Goal: Check status: Check status

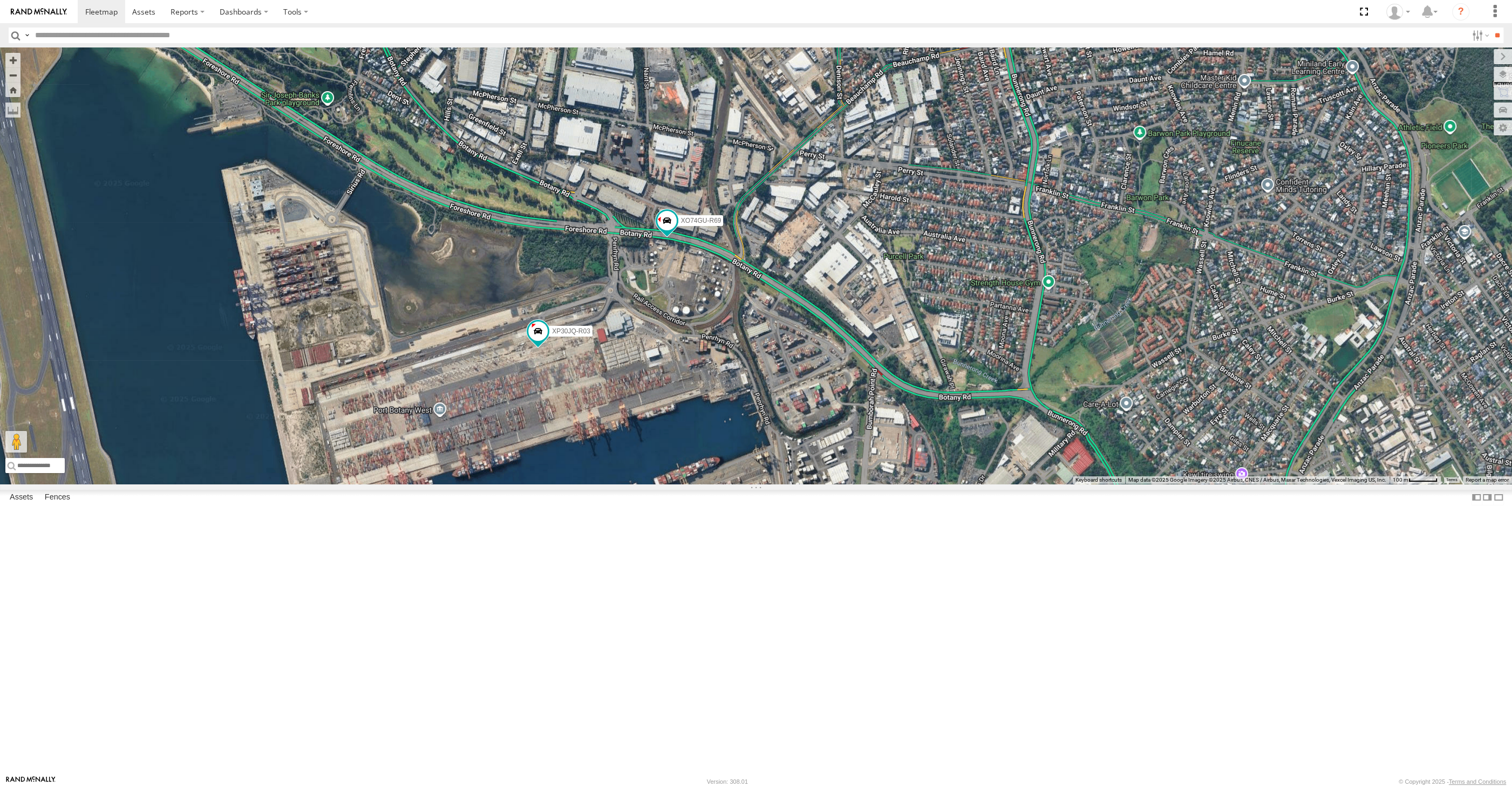
click at [699, 483] on div "RJ5911-R79 XP30JQ-R03 XO74GU-R69" at bounding box center [756, 266] width 1512 height 437
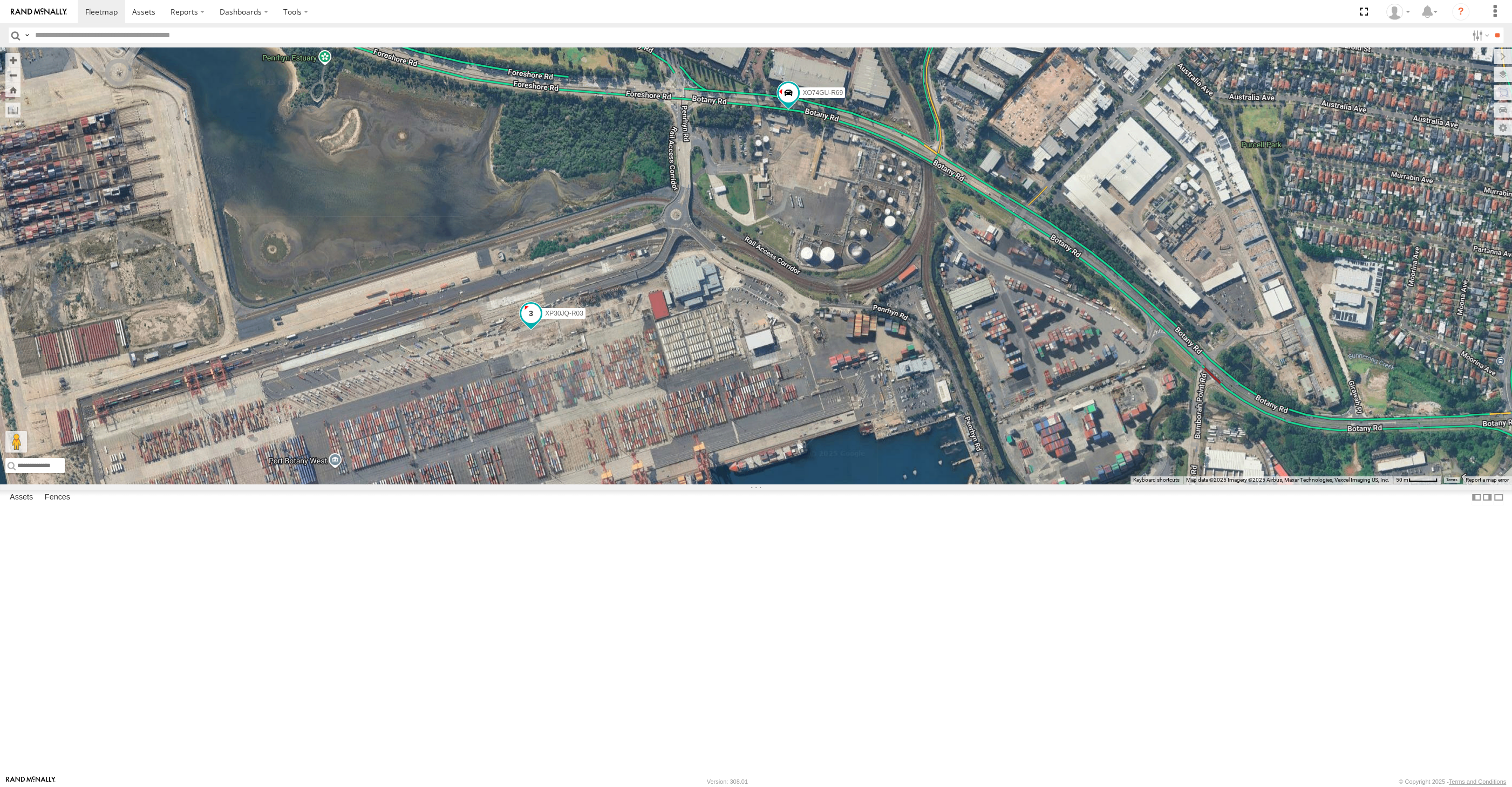
click at [534, 323] on span at bounding box center [531, 313] width 19 height 19
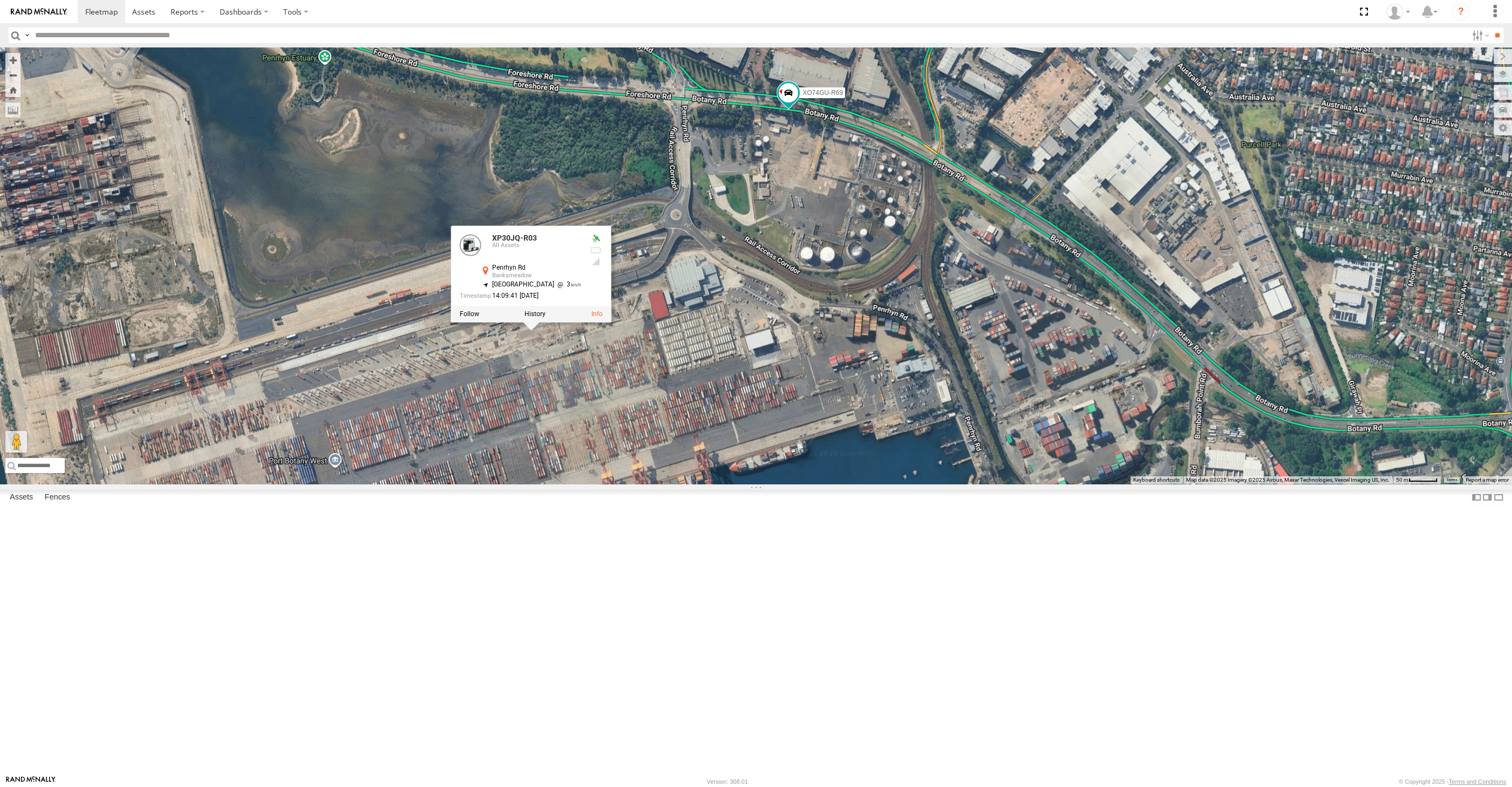
drag, startPoint x: 636, startPoint y: 579, endPoint x: 658, endPoint y: 580, distance: 22.0
click at [658, 483] on div "RJ5911-R79 XP30JQ-R03 XO74GU-R69 XP30JQ-R03 All Assets Penrhyn Rd Banksmeadow -…" at bounding box center [756, 266] width 1512 height 437
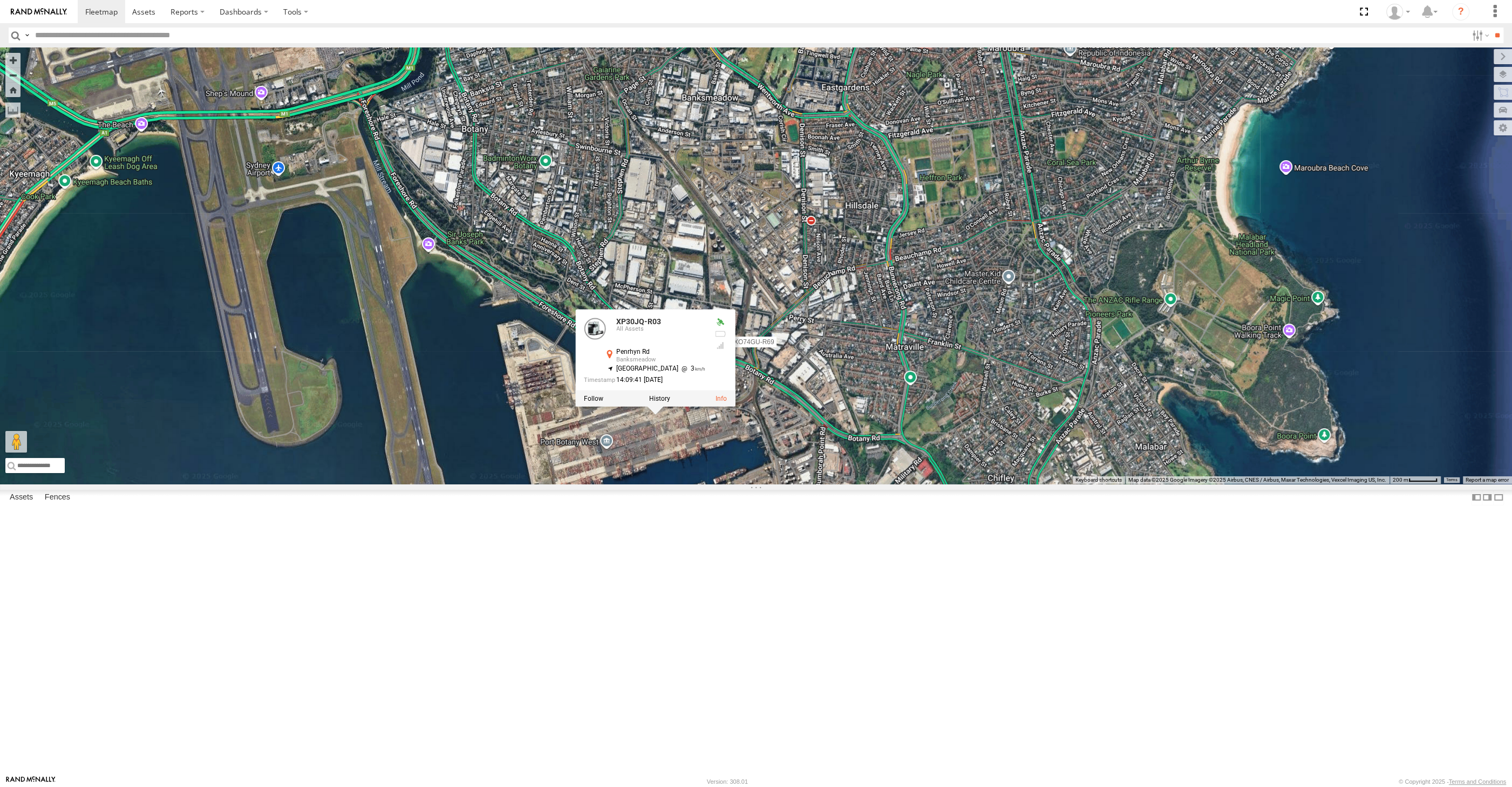
click at [655, 483] on div "RJ5911-R79 XP30JQ-R03 XO74GU-R69 XP30JQ-R03 All Assets Penrhyn Rd Banksmeadow -…" at bounding box center [756, 266] width 1512 height 437
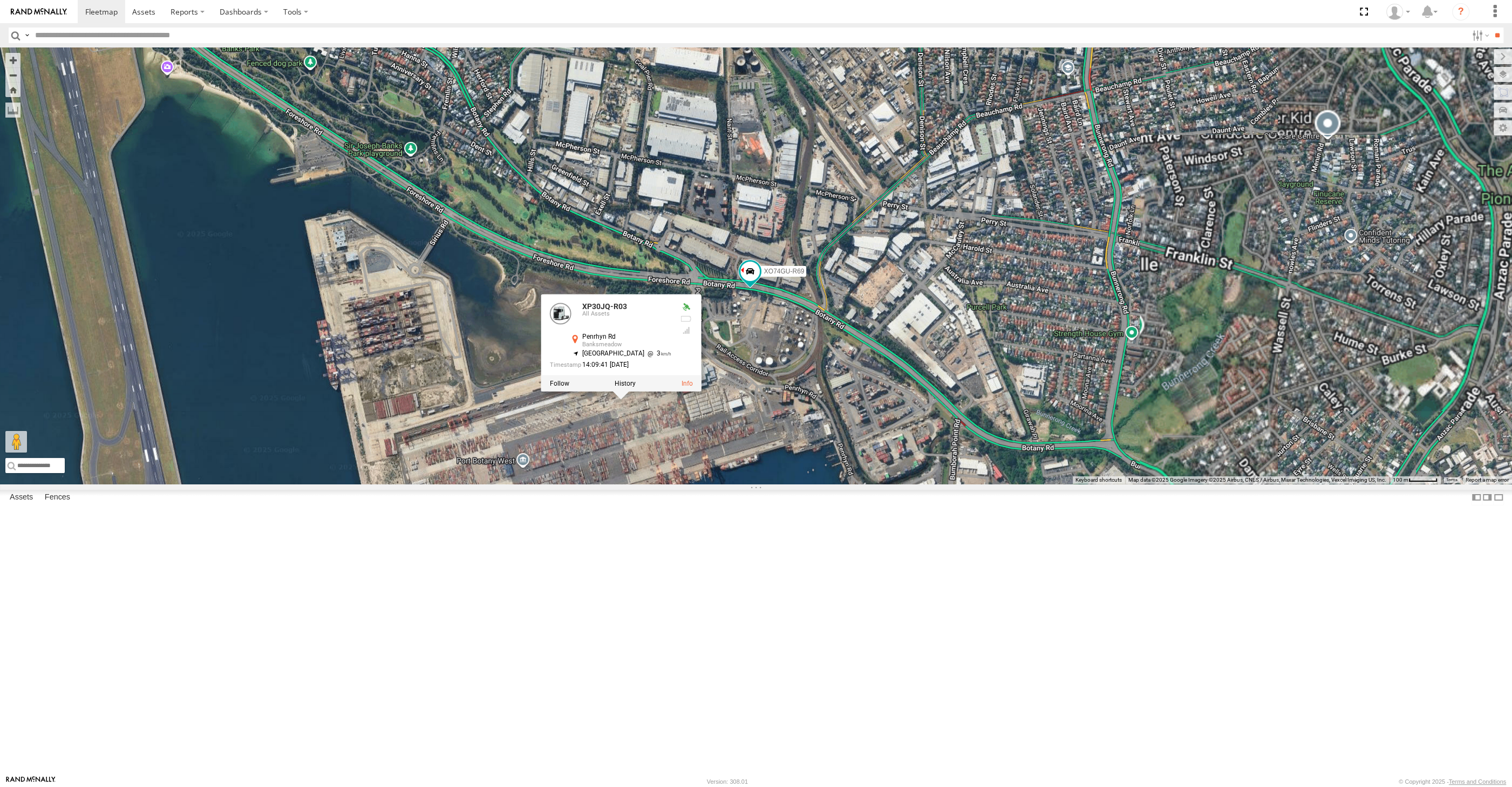
drag, startPoint x: 681, startPoint y: 592, endPoint x: 693, endPoint y: 587, distance: 13.0
click at [692, 483] on div "RJ5911-R79 XP30JQ-R03 XO74GU-R69 XP30JQ-R03 All Assets Penrhyn Rd Banksmeadow -…" at bounding box center [756, 266] width 1512 height 437
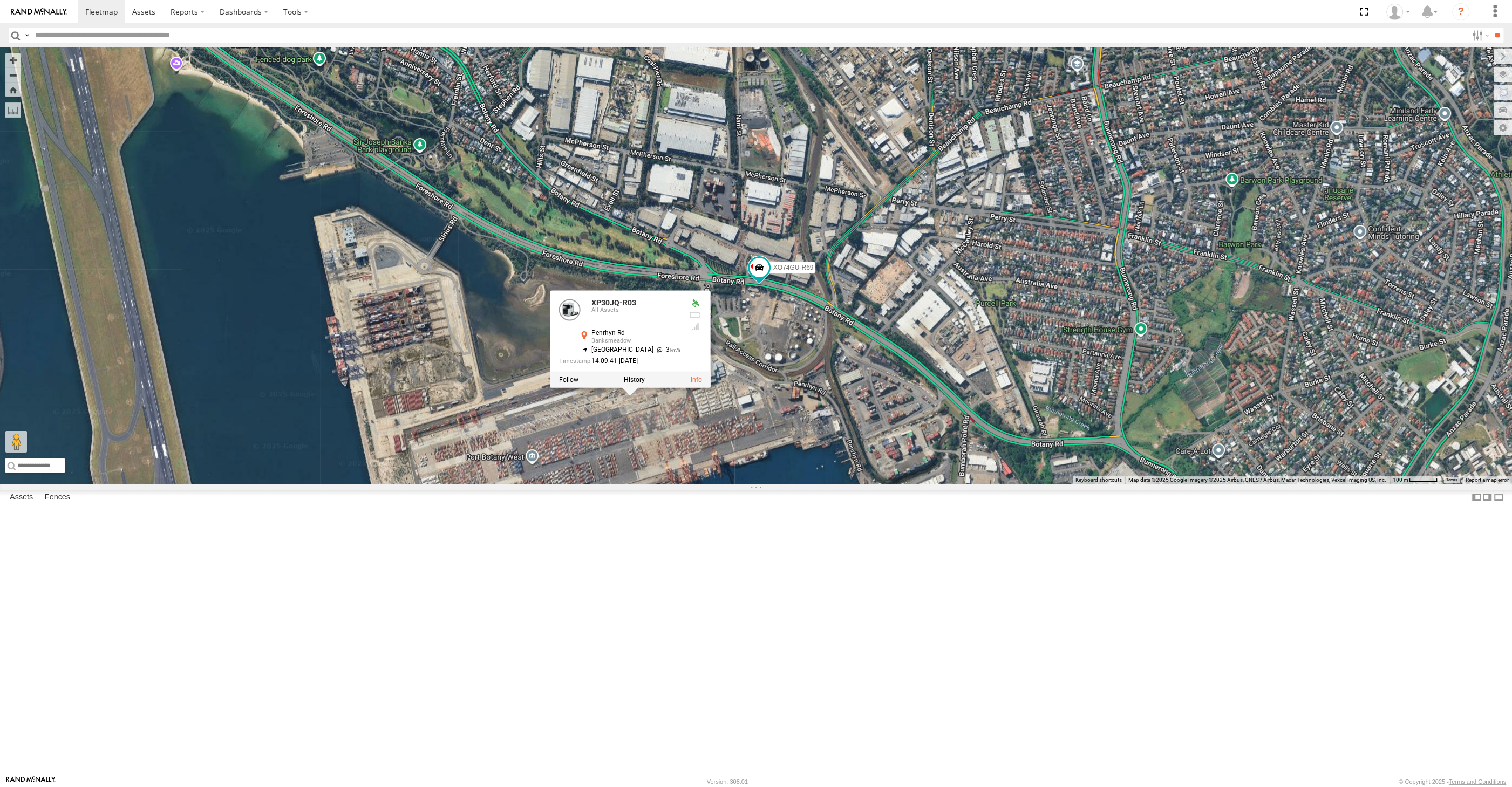
click at [691, 483] on div "RJ5911-R79 XP30JQ-R03 XO74GU-R69 XP30JQ-R03 All Assets Penrhyn Rd Banksmeadow -…" at bounding box center [756, 266] width 1512 height 437
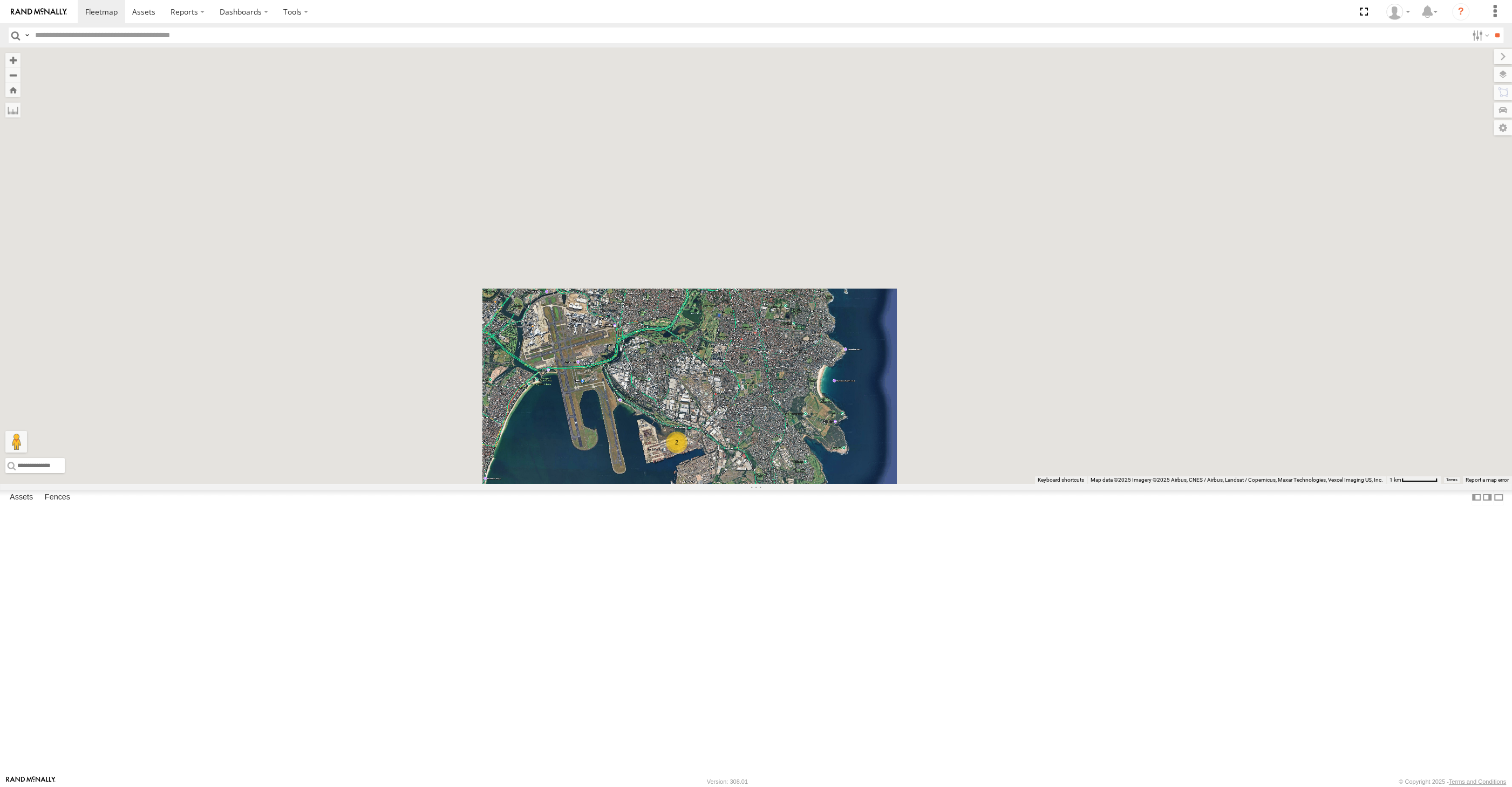
drag, startPoint x: 533, startPoint y: 629, endPoint x: 633, endPoint y: 619, distance: 100.5
click at [633, 483] on div "RJ5911-R79 2" at bounding box center [756, 266] width 1512 height 437
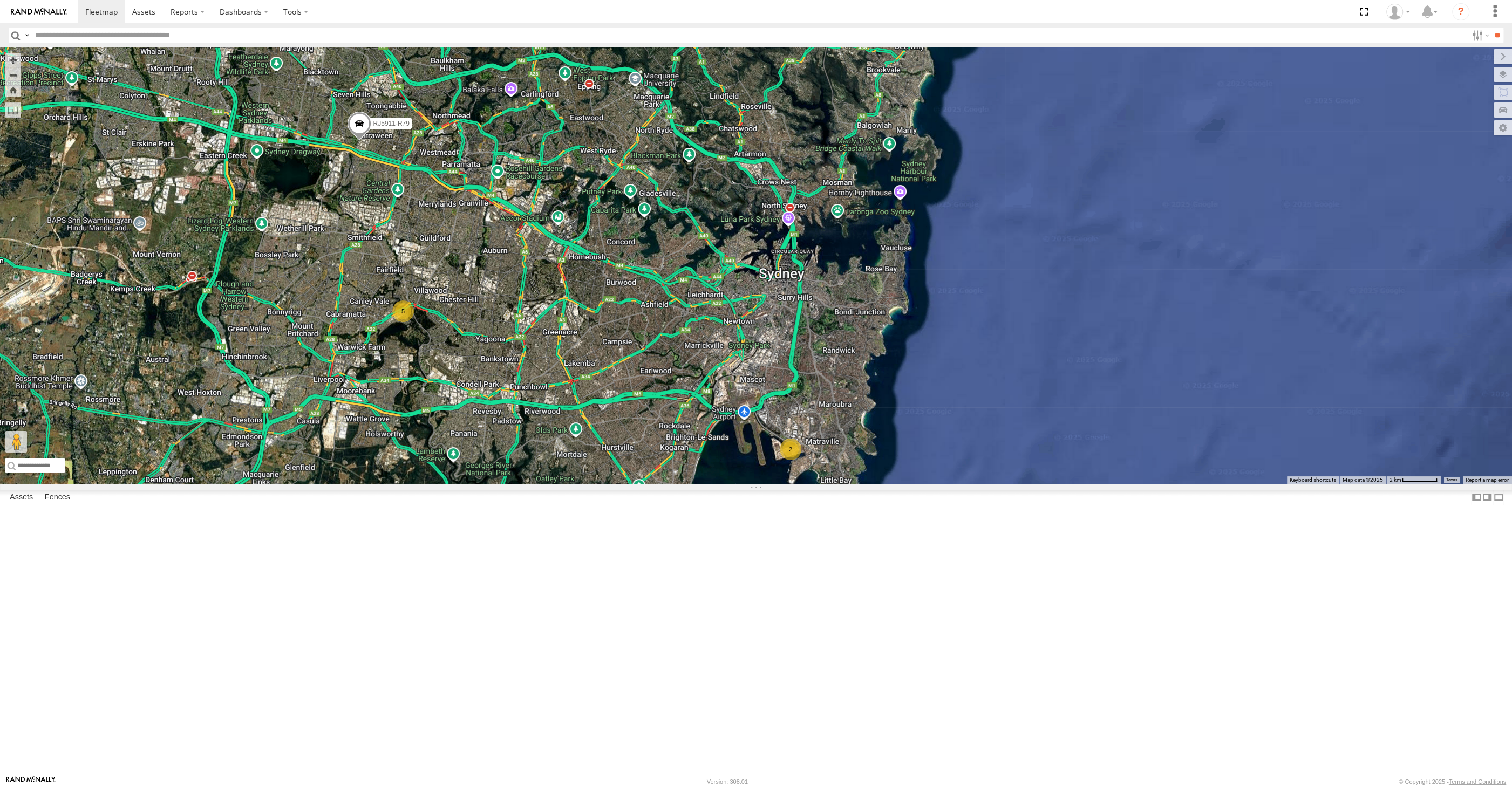
drag, startPoint x: 634, startPoint y: 618, endPoint x: 636, endPoint y: 625, distance: 7.3
click at [636, 483] on div "RJ5911-R79 2 5" at bounding box center [756, 266] width 1512 height 437
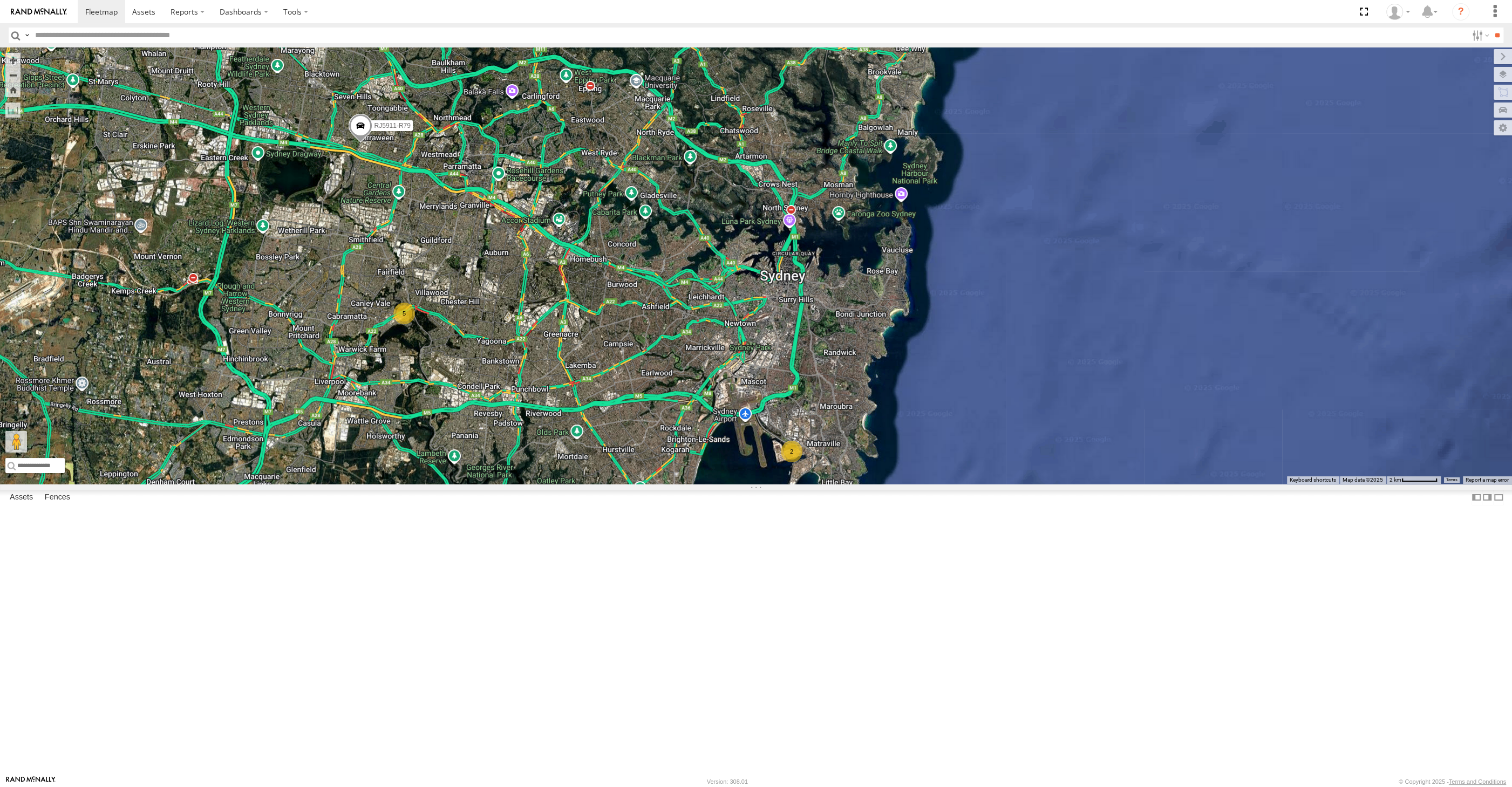
click at [479, 483] on div "2 5 RJ5911-R79" at bounding box center [756, 266] width 1512 height 437
click at [1279, 442] on div "2 5 RJ5911-R79" at bounding box center [756, 266] width 1512 height 437
drag, startPoint x: 660, startPoint y: 566, endPoint x: 687, endPoint y: 566, distance: 27.0
click at [687, 483] on div "2 5 RJ5911-R79" at bounding box center [756, 266] width 1512 height 437
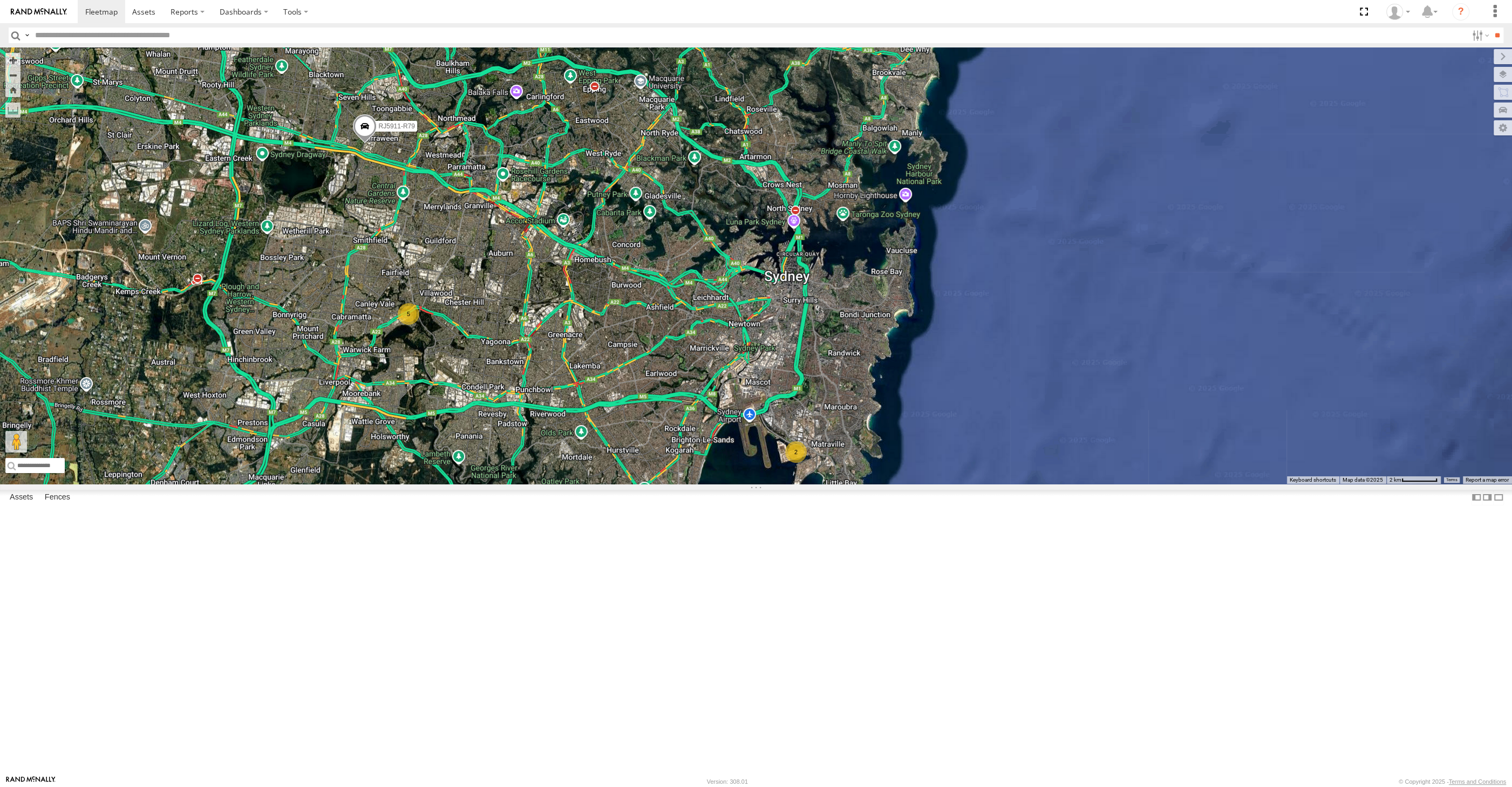
drag, startPoint x: 581, startPoint y: 599, endPoint x: 592, endPoint y: 598, distance: 11.0
click at [591, 483] on div "2 5 RJ5911-R79" at bounding box center [756, 266] width 1512 height 437
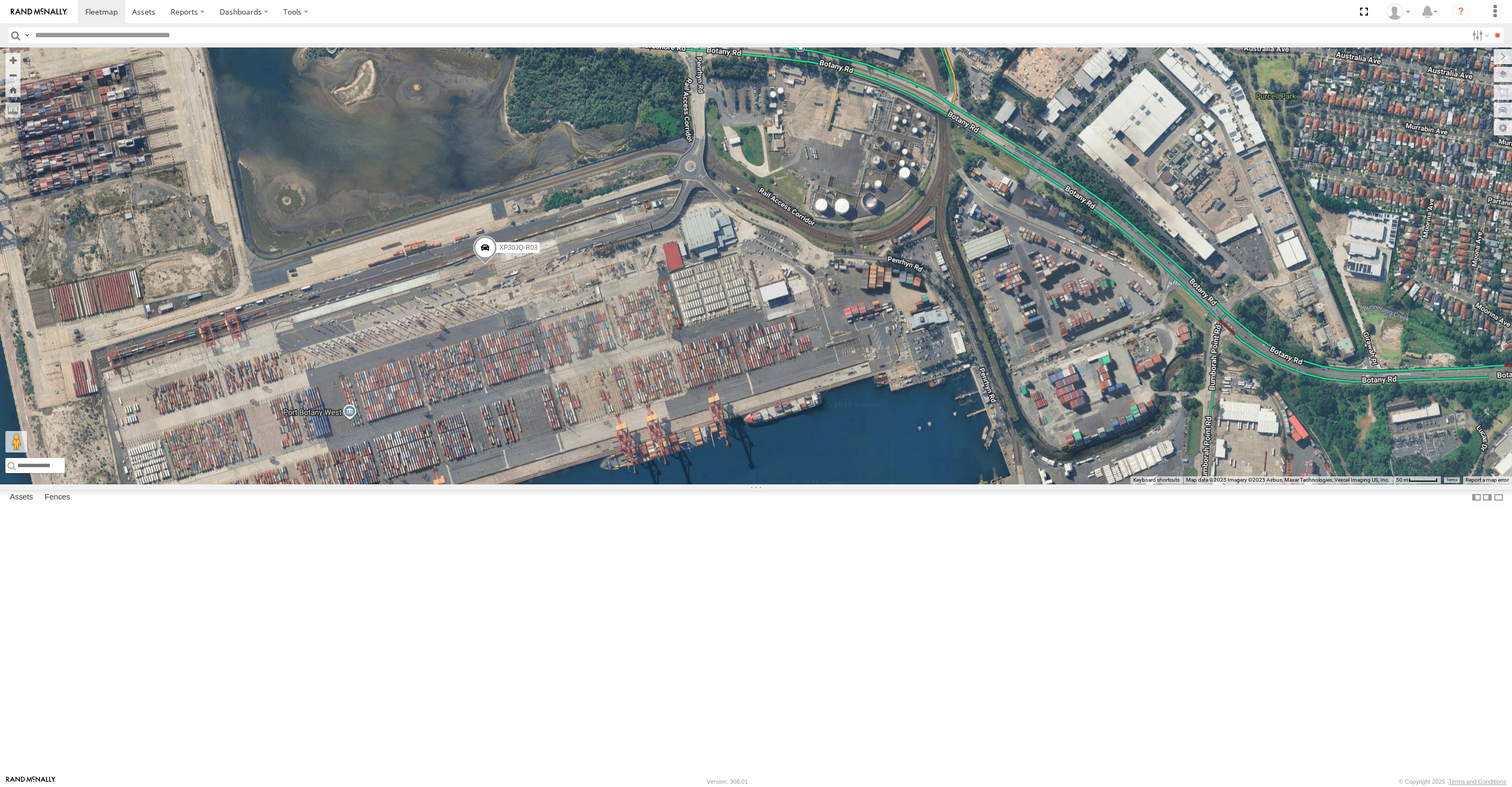
drag, startPoint x: 484, startPoint y: 394, endPoint x: 495, endPoint y: 411, distance: 20.2
click at [485, 265] on span at bounding box center [485, 250] width 24 height 29
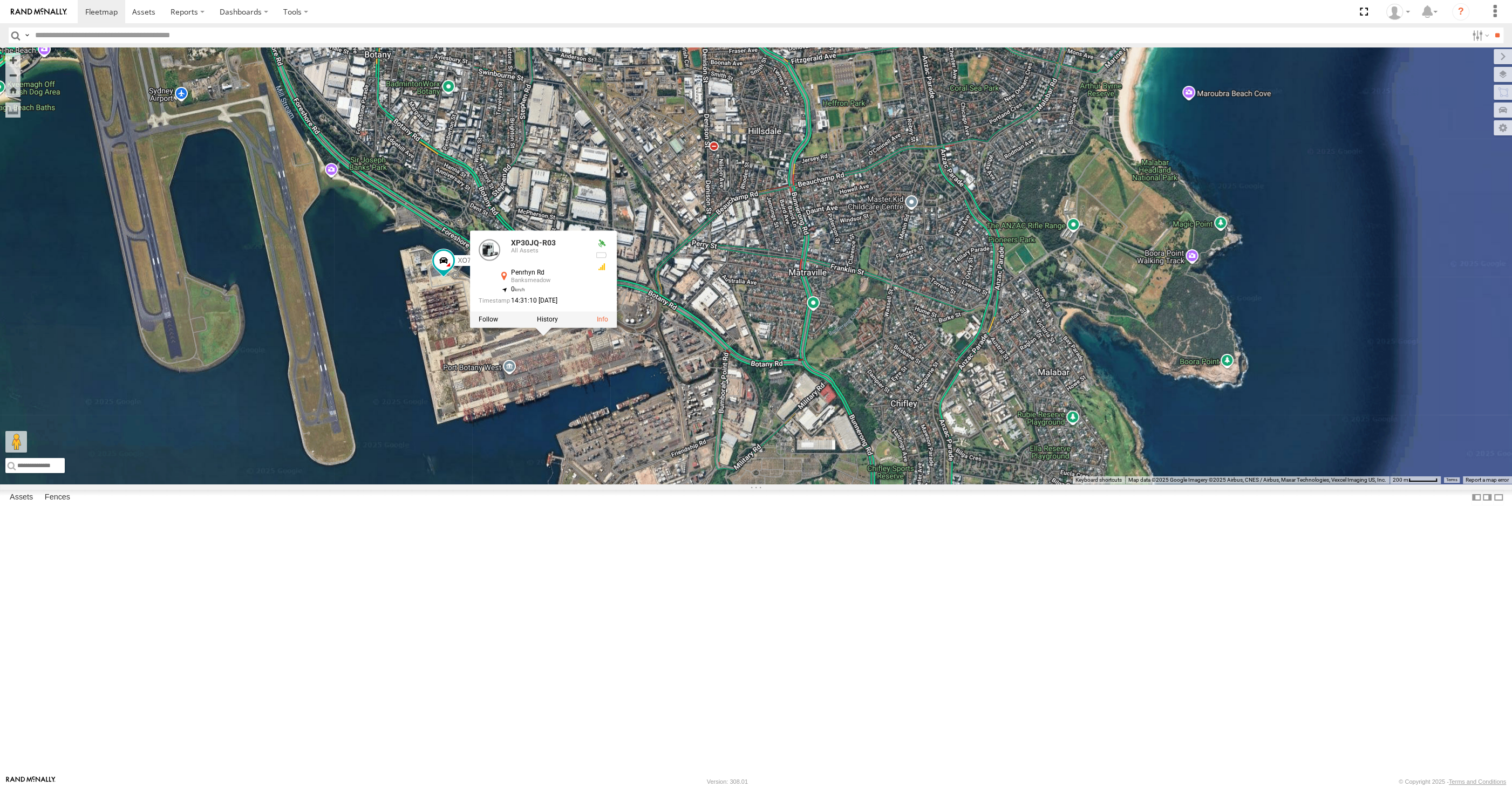
click at [651, 483] on div "XP30JQ-R03 XO74GU-R69 XP30JQ-R03 All Assets Penrhyn Rd Banksmeadow -33.96547 , …" at bounding box center [756, 266] width 1512 height 437
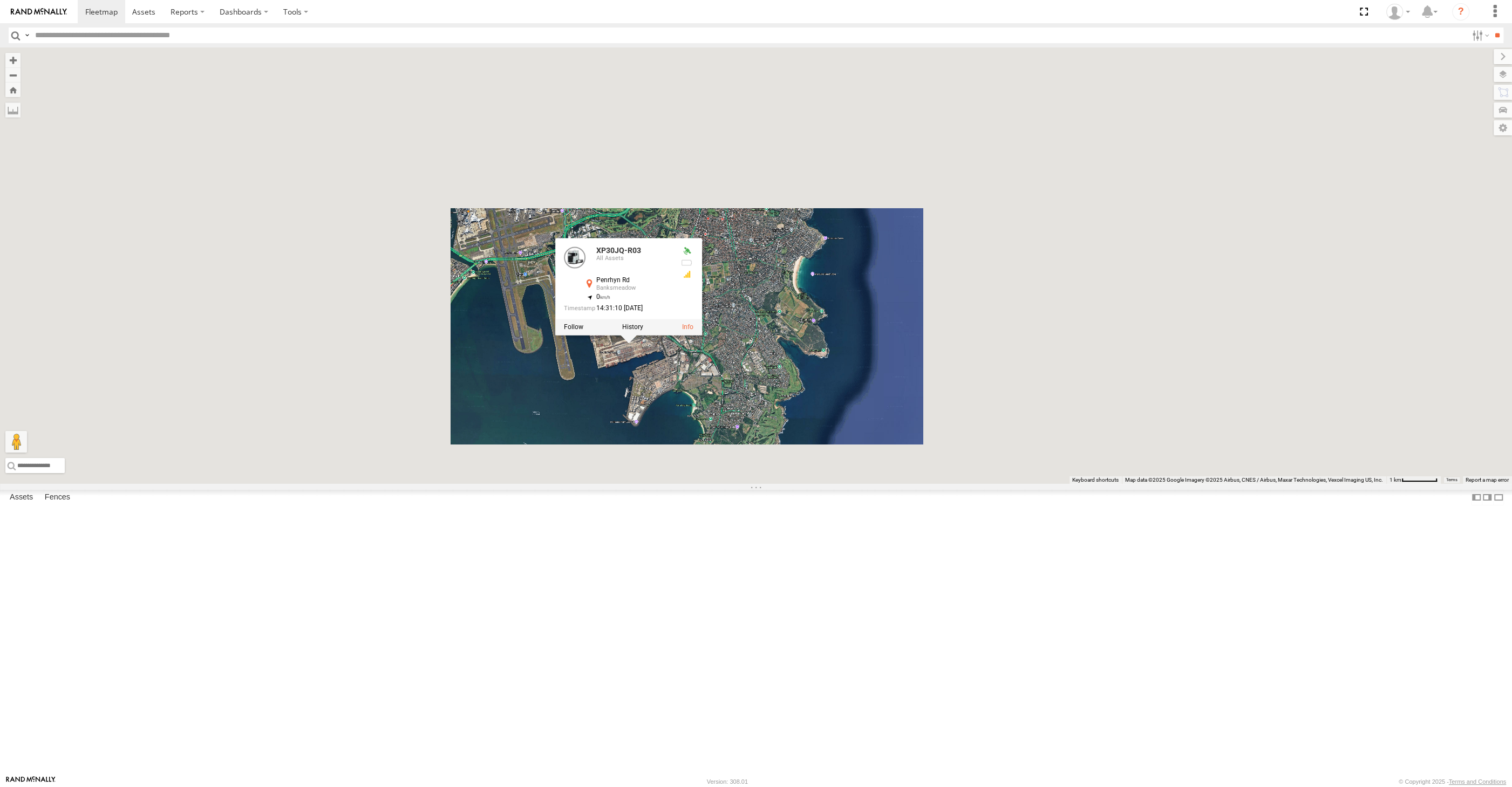
drag, startPoint x: 578, startPoint y: 560, endPoint x: 669, endPoint y: 570, distance: 91.5
click at [660, 483] on div "XP30JQ-R03 XO74GU-R69 XP30JQ-R03 All Assets Penrhyn Rd Banksmeadow -33.96547 , …" at bounding box center [756, 266] width 1512 height 437
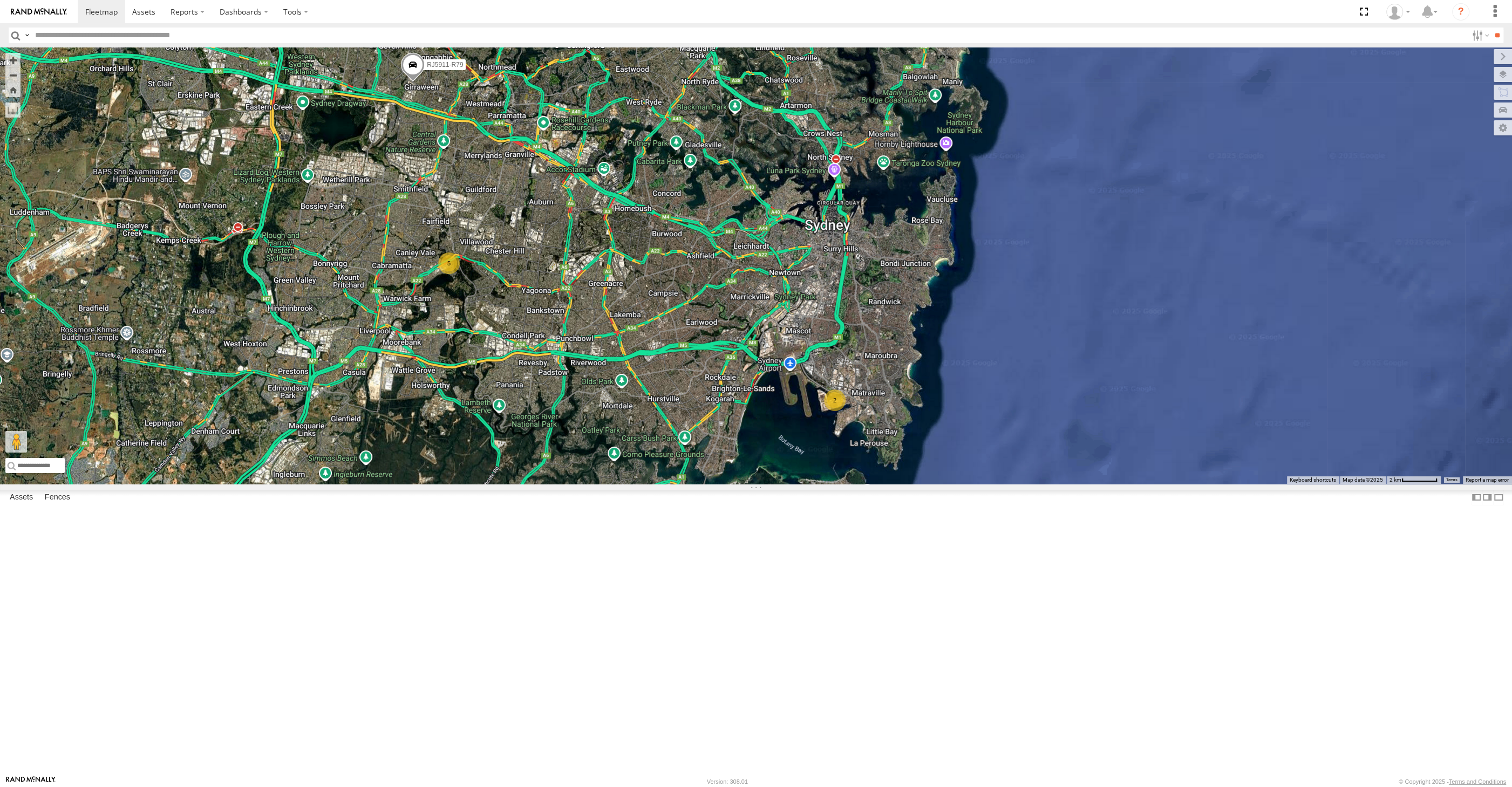
drag, startPoint x: 969, startPoint y: 626, endPoint x: 975, endPoint y: 735, distance: 109.2
click at [970, 483] on div "2 5 RJ5911-R79" at bounding box center [756, 266] width 1512 height 437
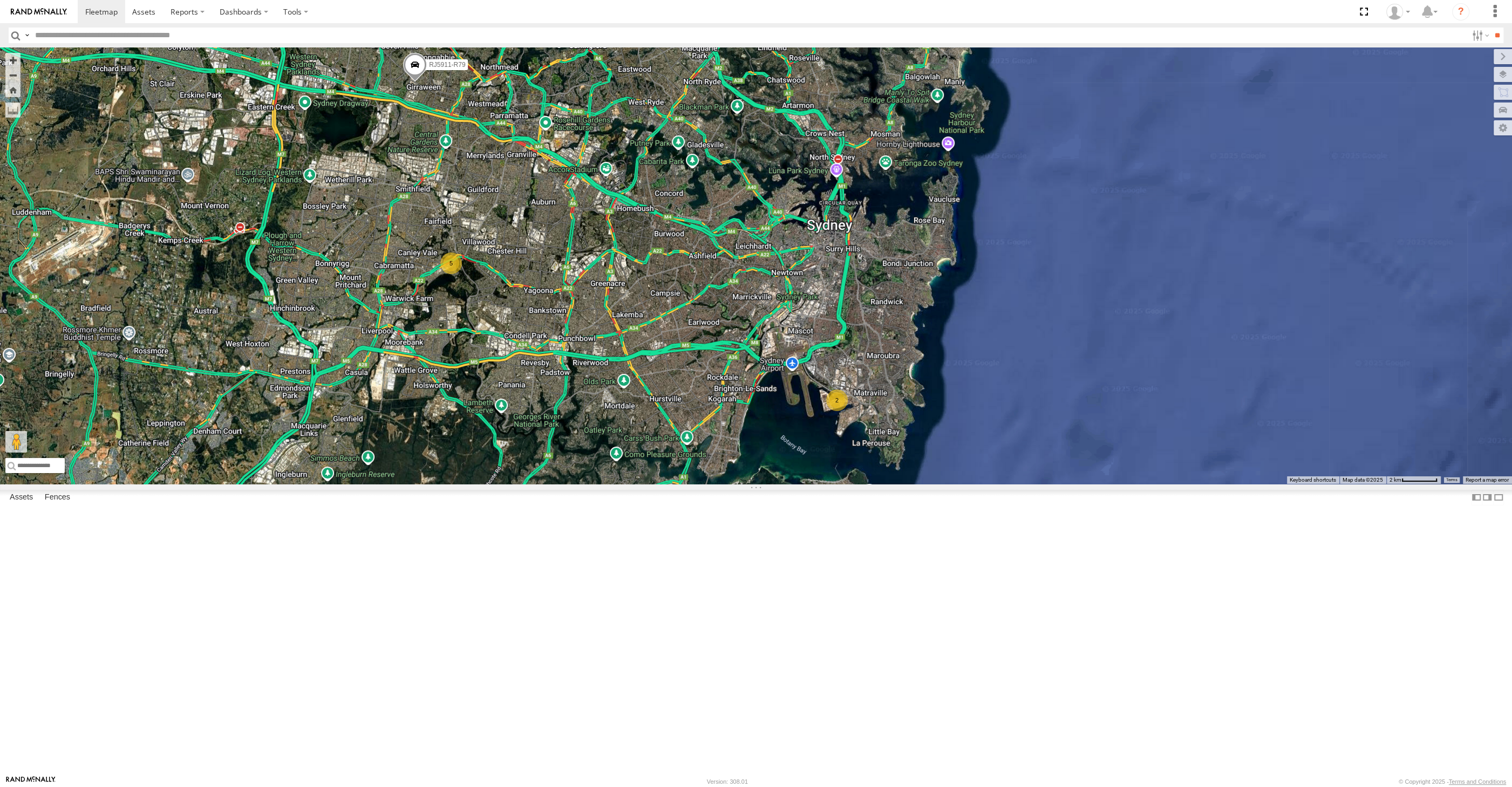
drag, startPoint x: 606, startPoint y: 494, endPoint x: 625, endPoint y: 505, distance: 22.0
click at [606, 483] on div "2 5 RJ5911-R79" at bounding box center [756, 266] width 1512 height 437
drag, startPoint x: 784, startPoint y: 459, endPoint x: 824, endPoint y: 445, distance: 42.4
click at [837, 434] on div "2 5 RJ5911-R79" at bounding box center [756, 266] width 1512 height 437
